Goal: Check status: Check status

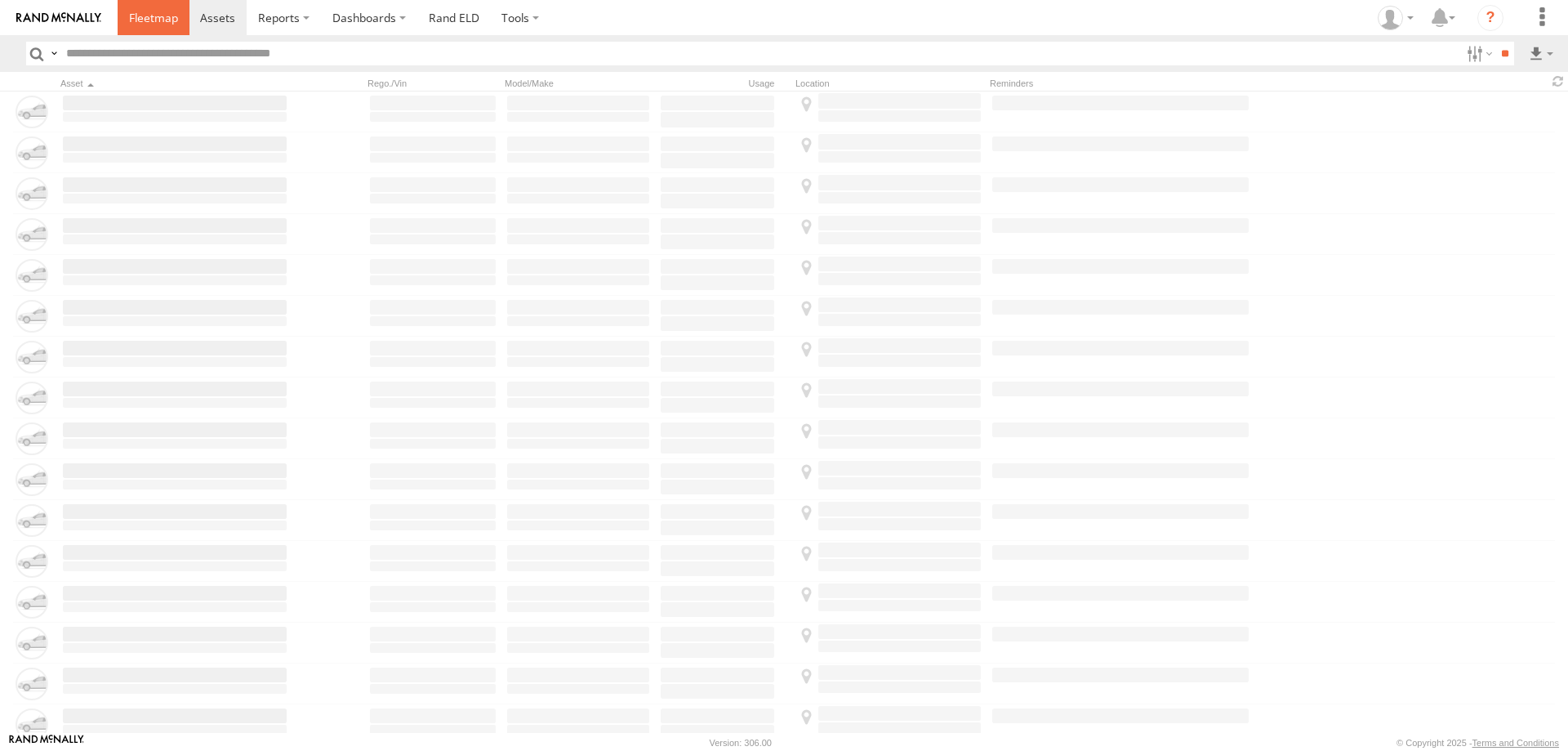
drag, startPoint x: 0, startPoint y: 0, endPoint x: 156, endPoint y: 14, distance: 156.6
click at [156, 14] on span at bounding box center [153, 17] width 49 height 15
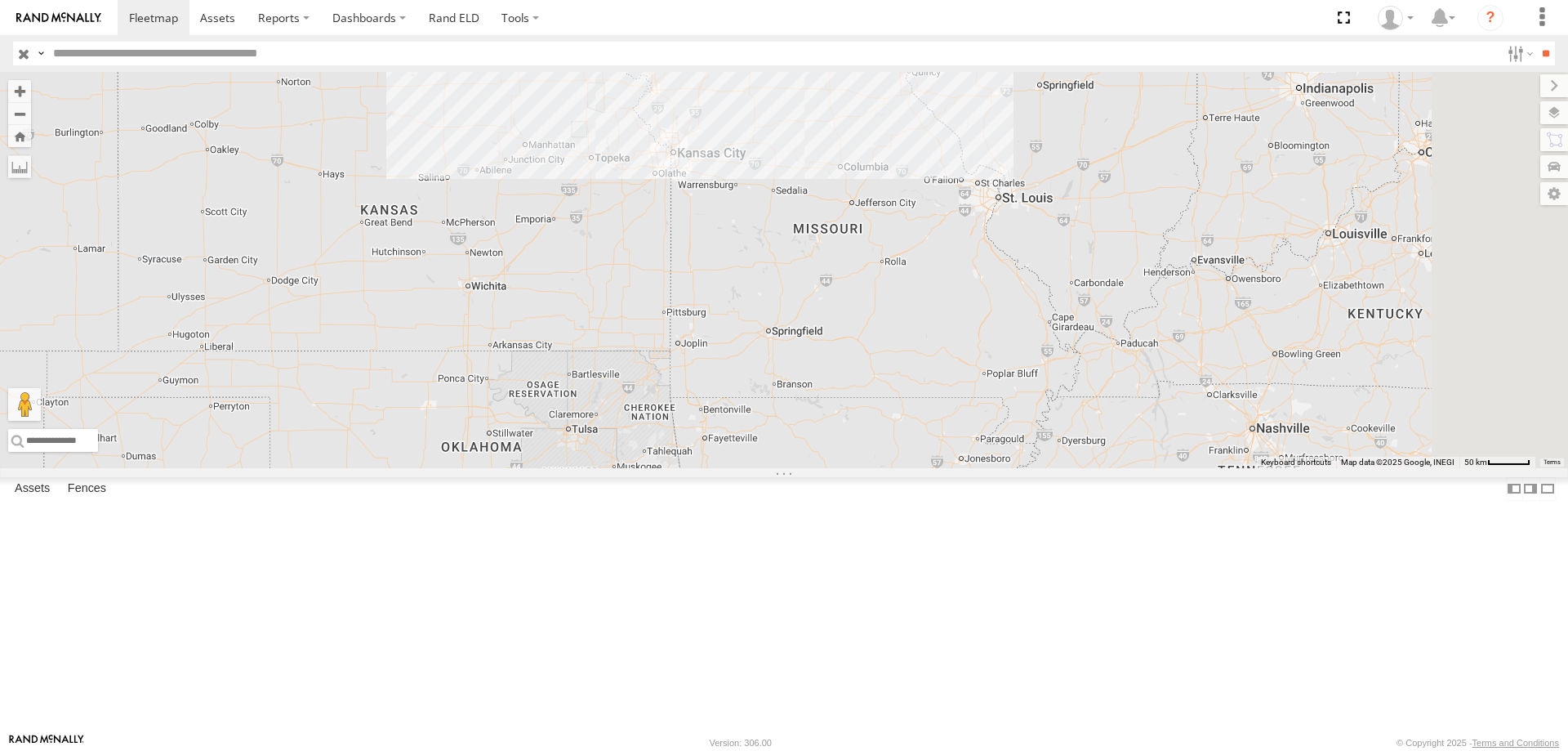
drag, startPoint x: 1090, startPoint y: 325, endPoint x: 994, endPoint y: 490, distance: 190.9
click at [994, 469] on div "545 0055 48 49 597" at bounding box center [784, 270] width 1568 height 396
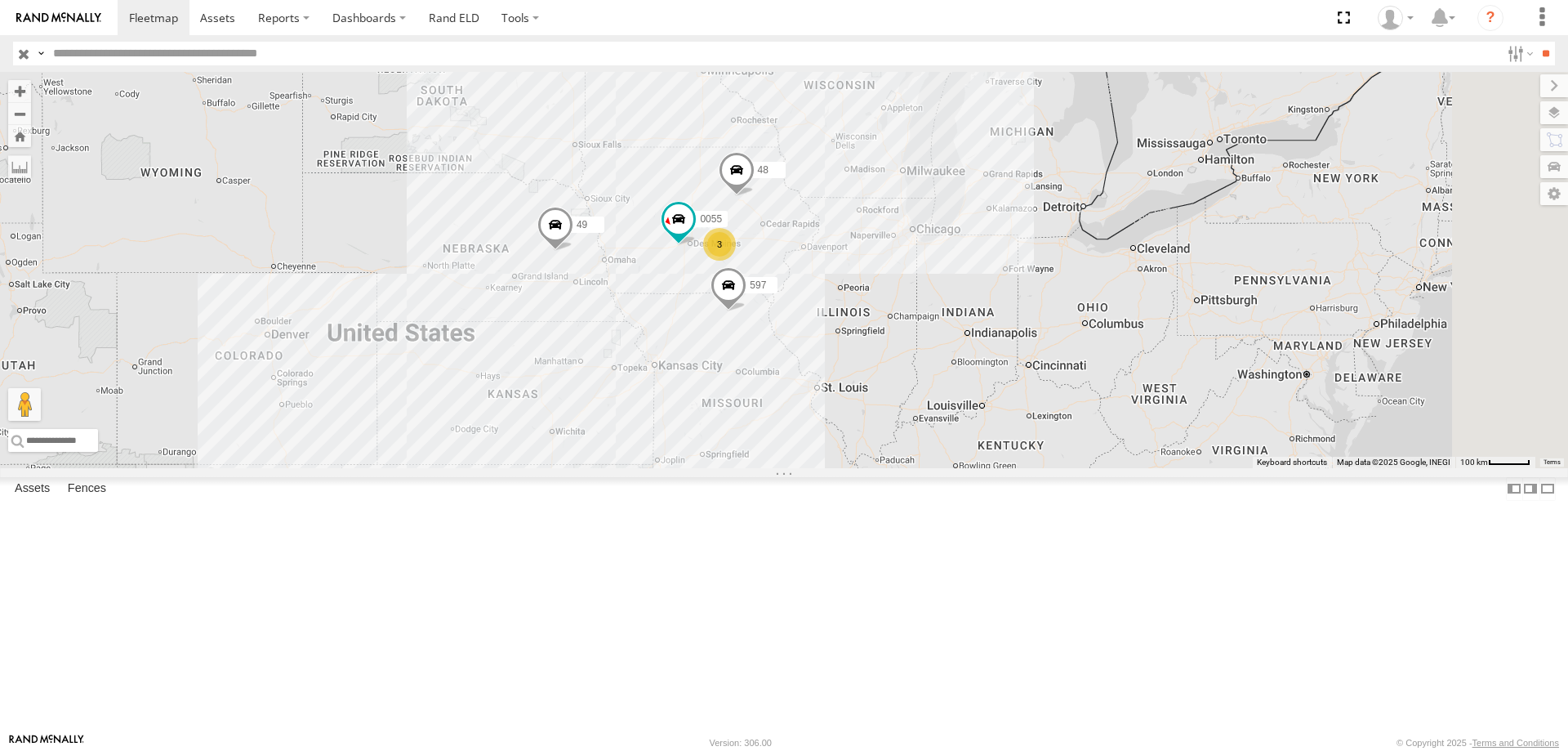
drag, startPoint x: 975, startPoint y: 423, endPoint x: 915, endPoint y: 521, distance: 114.9
click at [915, 469] on div "545 0055 48 49 597 3" at bounding box center [784, 270] width 1568 height 396
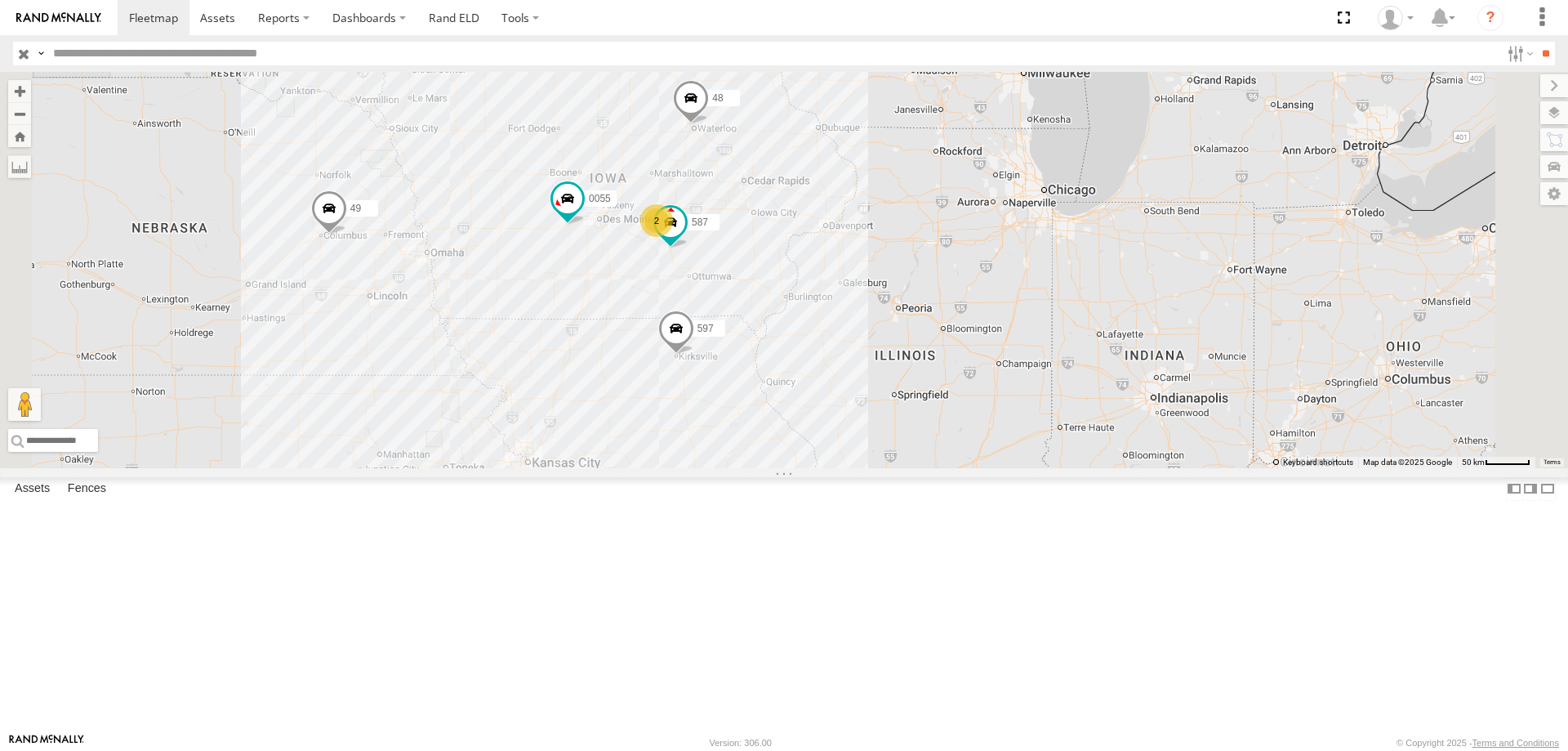
click at [709, 124] on span at bounding box center [691, 102] width 36 height 44
click at [1066, 194] on div "0055 48 49 597 587 2 48 Tractor kENT - Waterloo,ia 42.54075 , -92.38136 0 07:31…" at bounding box center [784, 270] width 1568 height 396
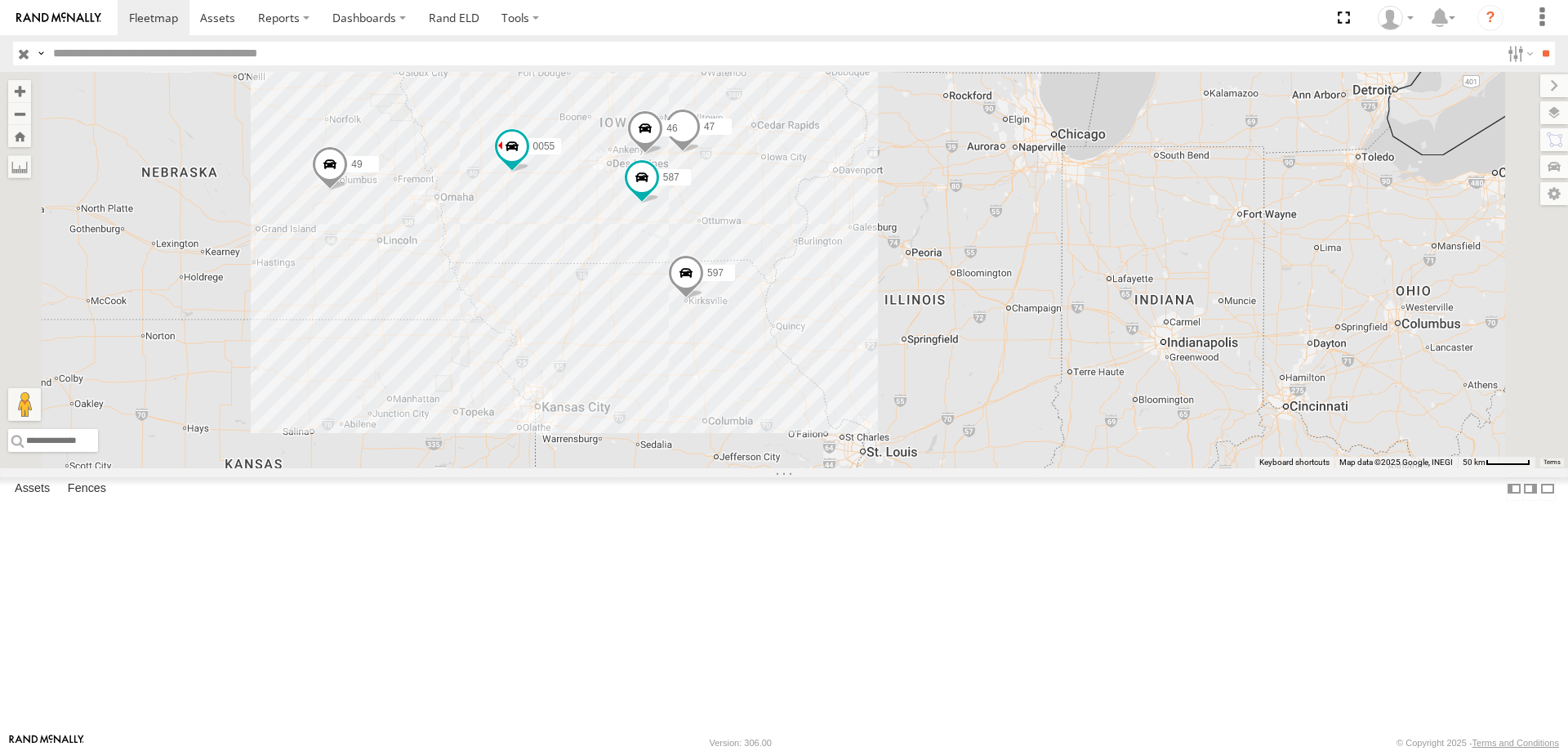
drag, startPoint x: 790, startPoint y: 397, endPoint x: 705, endPoint y: 430, distance: 91.2
click at [705, 430] on div "545 0055 48 49 597 47 46 587" at bounding box center [784, 270] width 1568 height 396
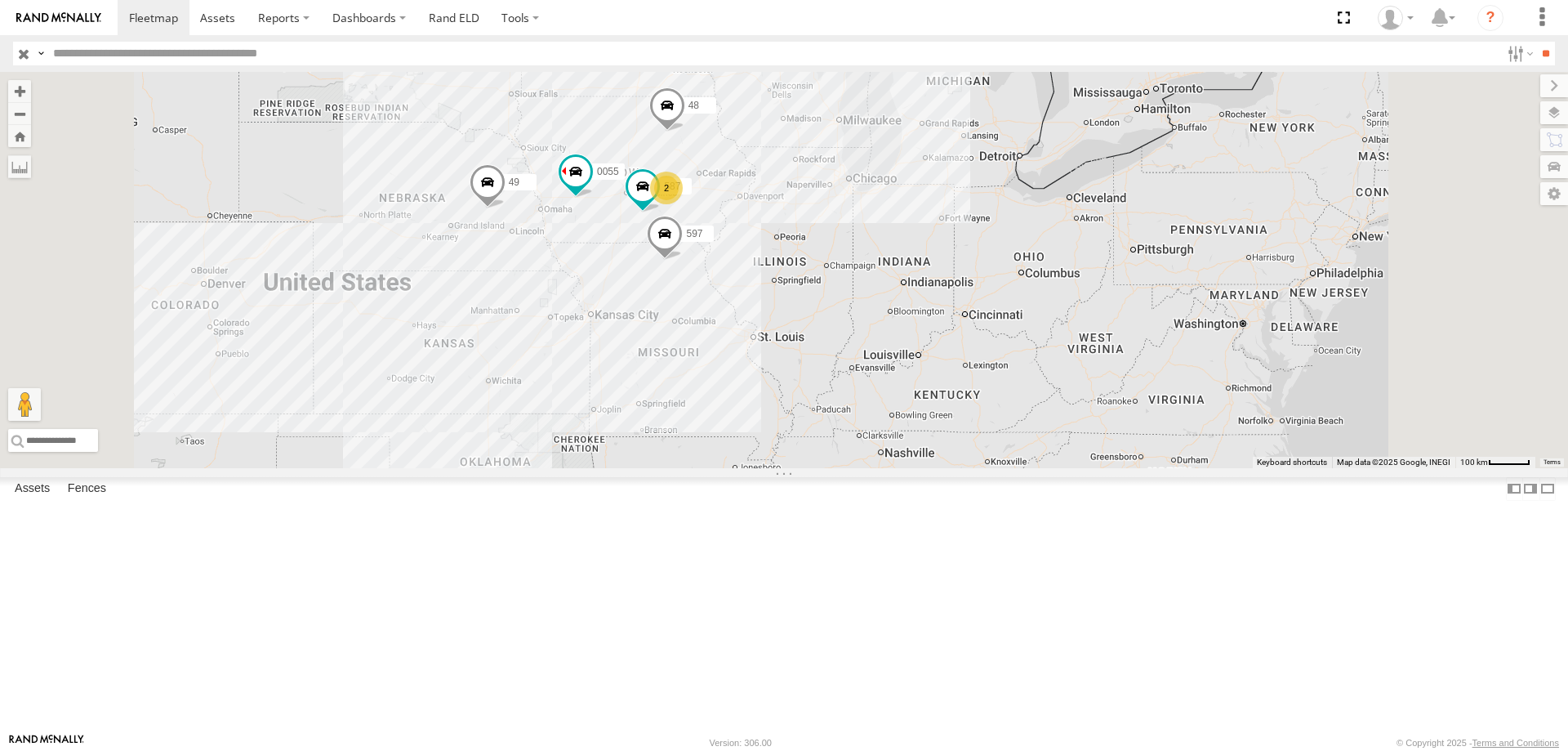
click at [816, 469] on div "545 0055 48 49 597 587 2" at bounding box center [784, 270] width 1568 height 396
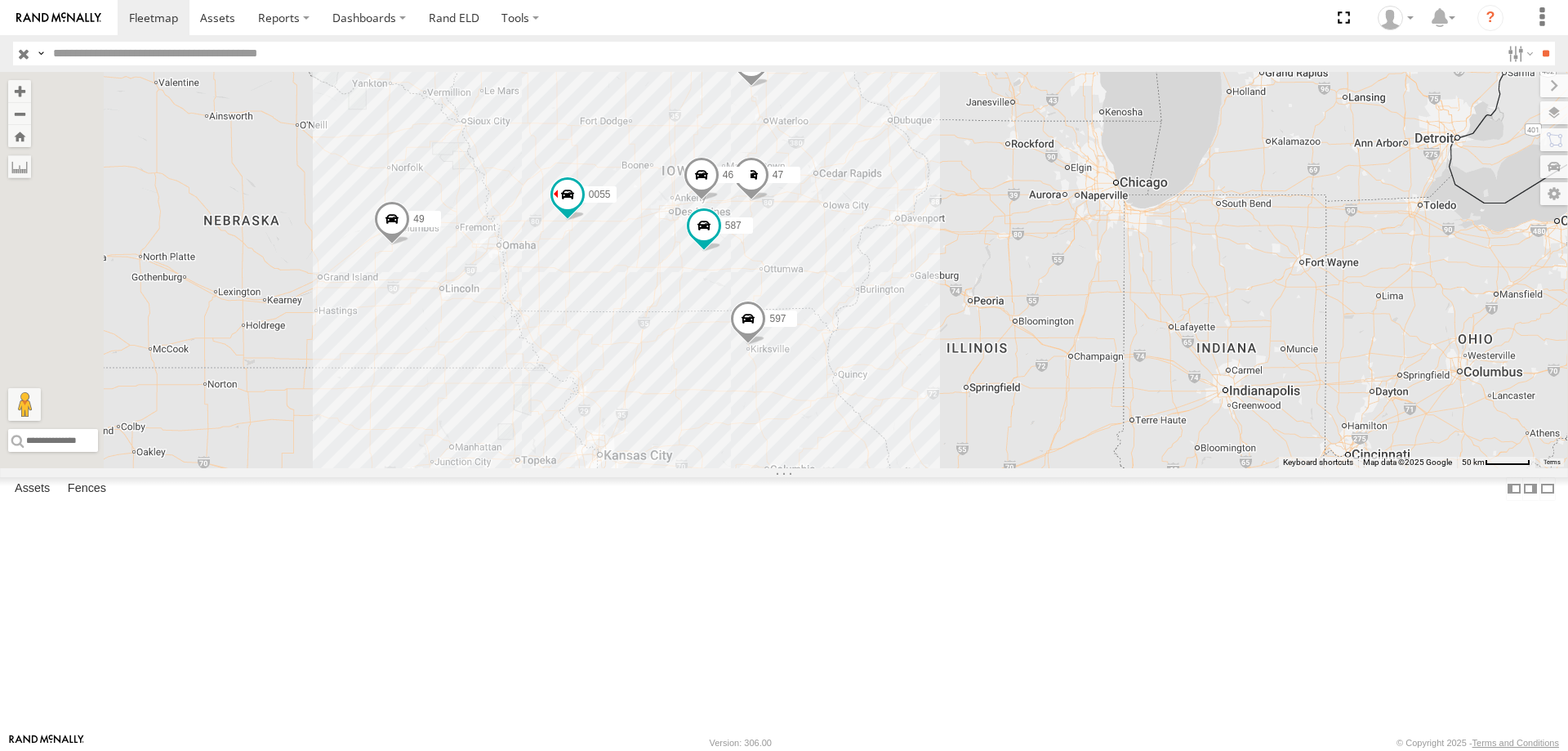
drag, startPoint x: 708, startPoint y: 285, endPoint x: 883, endPoint y: 258, distance: 177.1
click at [883, 258] on div "0055 48 47 46 49 597 587" at bounding box center [784, 270] width 1568 height 396
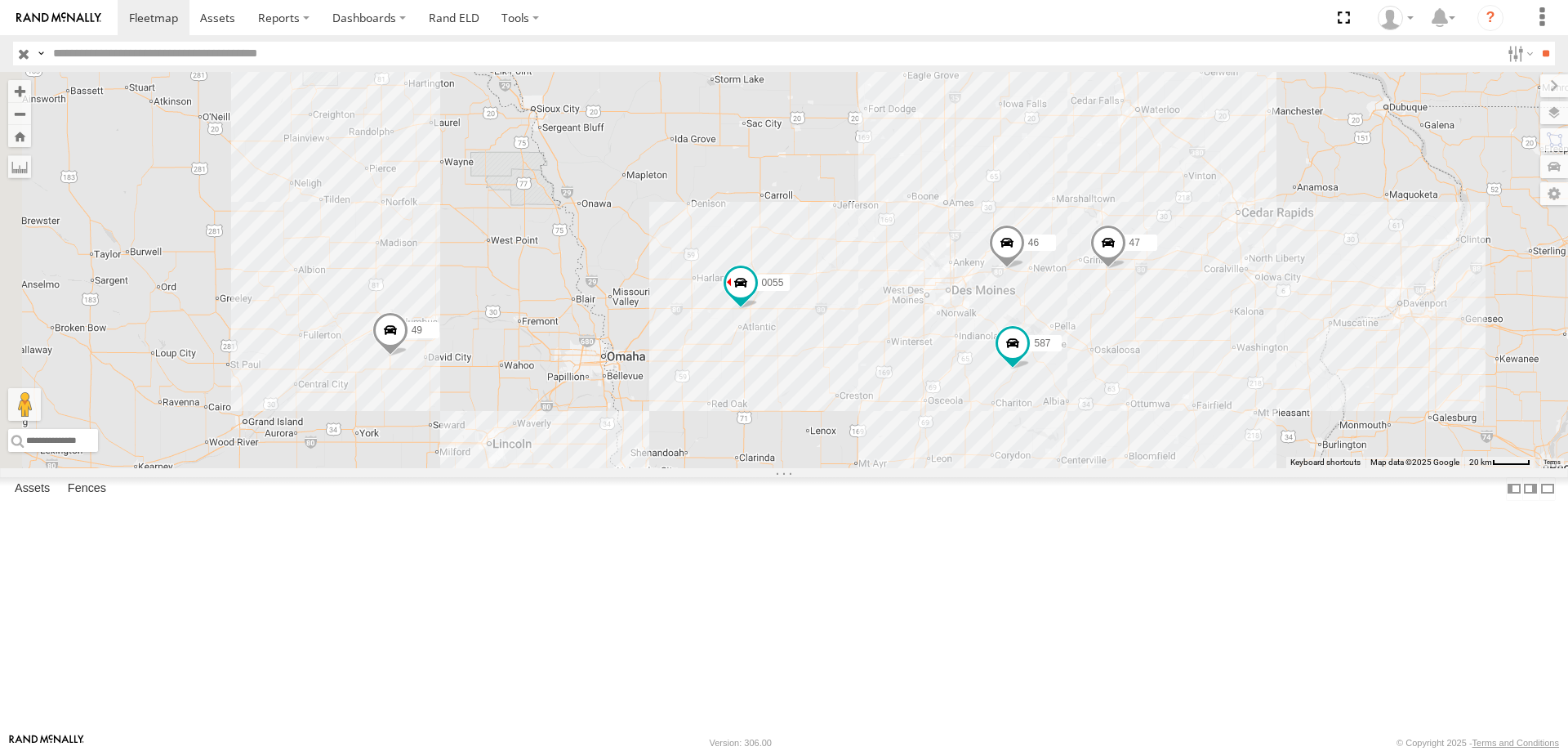
drag, startPoint x: 794, startPoint y: 240, endPoint x: 977, endPoint y: 248, distance: 183.2
click at [977, 248] on div "0055 48 47 46 49 597 587" at bounding box center [784, 270] width 1568 height 396
